Goal: Transaction & Acquisition: Book appointment/travel/reservation

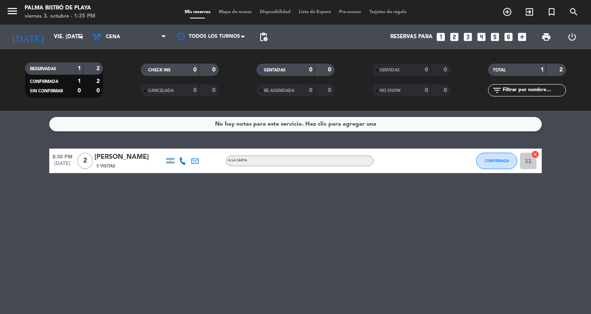
click at [452, 36] on icon "looks_two" at bounding box center [454, 37] width 11 height 11
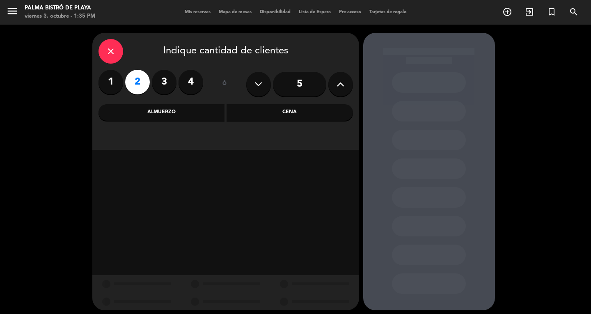
click at [290, 114] on div "Cena" at bounding box center [289, 112] width 126 height 16
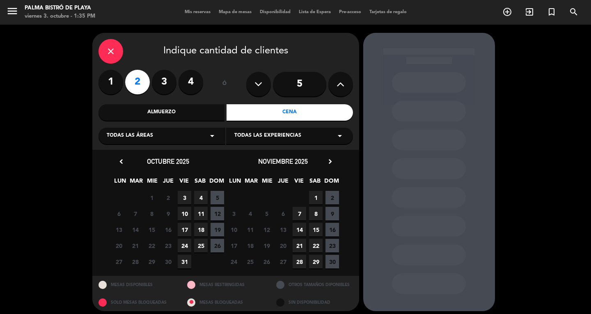
click at [181, 194] on span "3" at bounding box center [185, 198] width 14 height 14
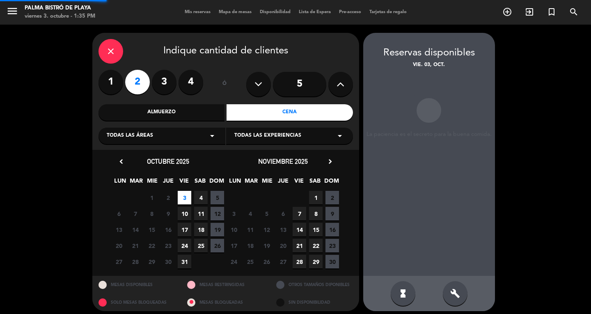
scroll to position [5, 0]
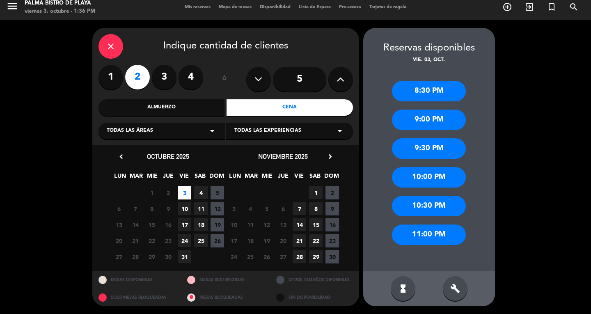
click at [431, 87] on div "8:30 PM" at bounding box center [429, 91] width 74 height 21
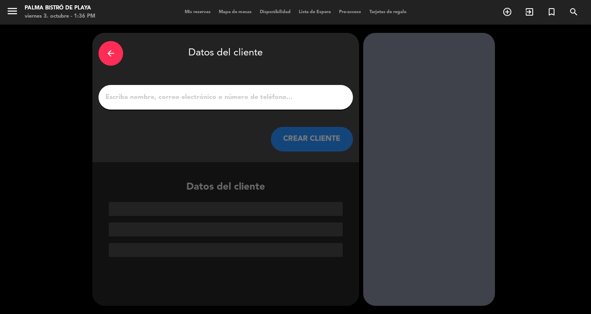
scroll to position [0, 0]
click at [197, 102] on input "1" at bounding box center [226, 96] width 242 height 11
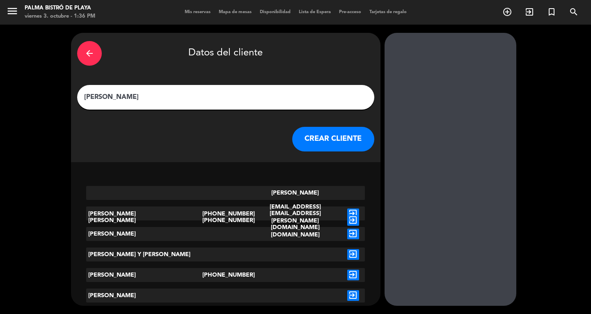
type input "[PERSON_NAME]"
click at [296, 133] on button "CREAR CLIENTE" at bounding box center [333, 139] width 82 height 25
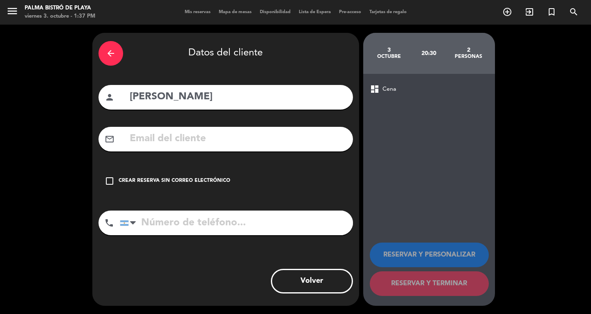
click at [177, 101] on input "[PERSON_NAME]" at bounding box center [238, 97] width 218 height 17
type input "[PERSON_NAME]"
click at [174, 221] on input "tel" at bounding box center [236, 222] width 233 height 25
type input "1144209362"
click at [110, 181] on icon "check_box_outline_blank" at bounding box center [110, 181] width 10 height 10
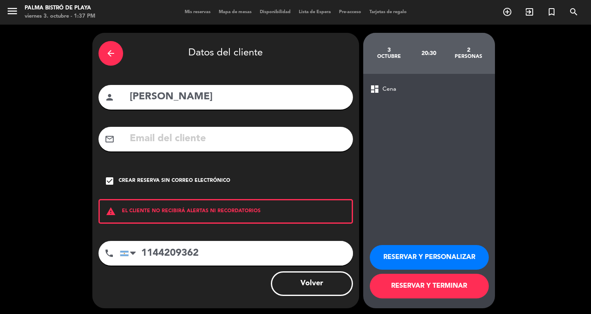
click at [423, 283] on button "RESERVAR Y TERMINAR" at bounding box center [429, 286] width 119 height 25
